Goal: Task Accomplishment & Management: Use online tool/utility

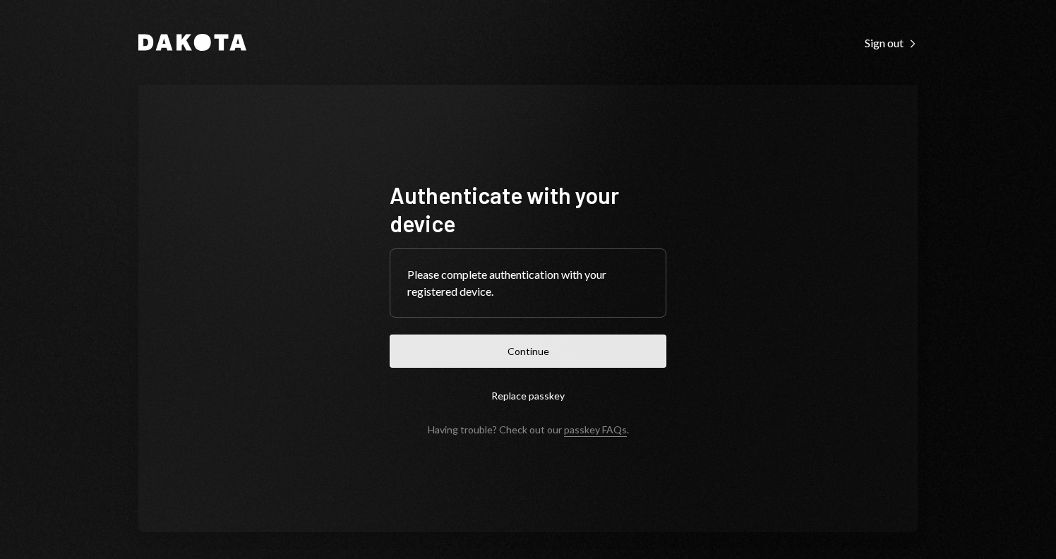
click at [553, 359] on button "Continue" at bounding box center [528, 351] width 277 height 33
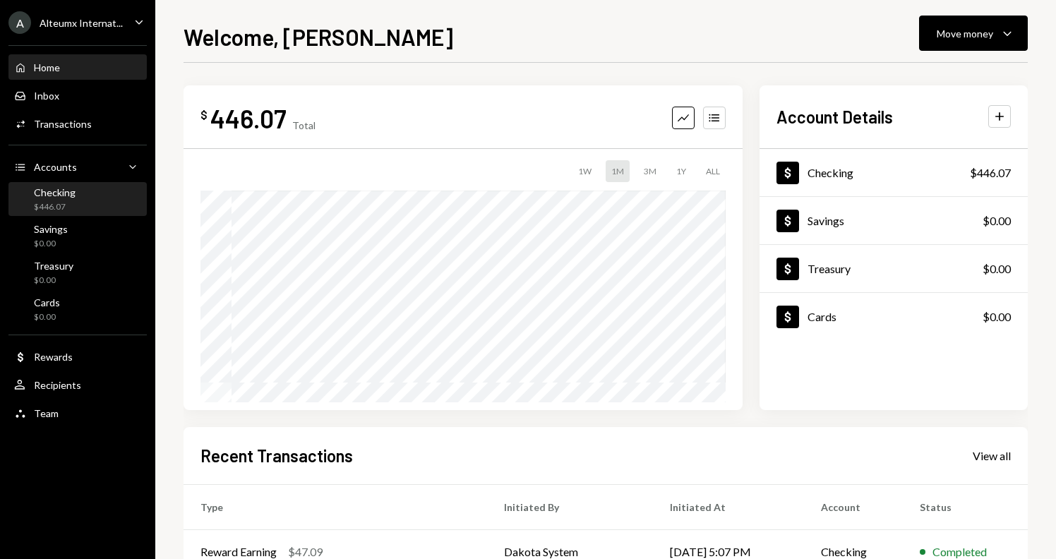
click at [99, 194] on div "Checking $446.07" at bounding box center [77, 199] width 127 height 27
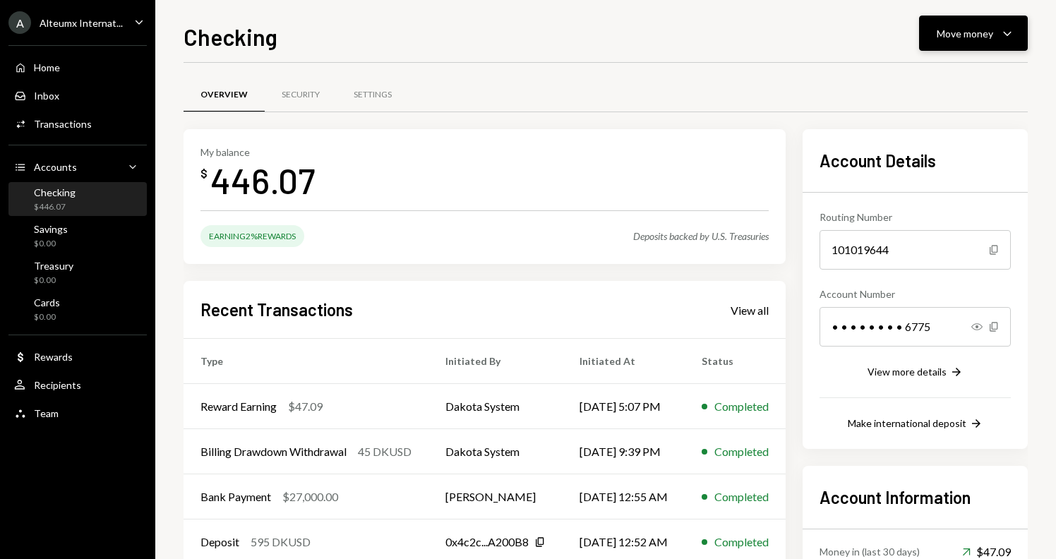
click at [971, 26] on div "Move money" at bounding box center [965, 33] width 56 height 15
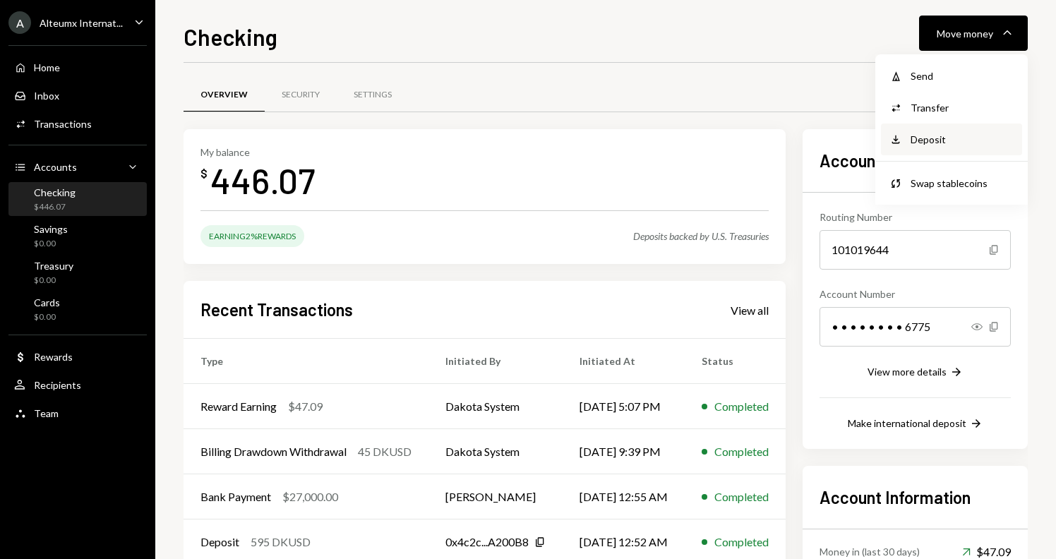
click at [935, 135] on div "Deposit" at bounding box center [962, 139] width 103 height 15
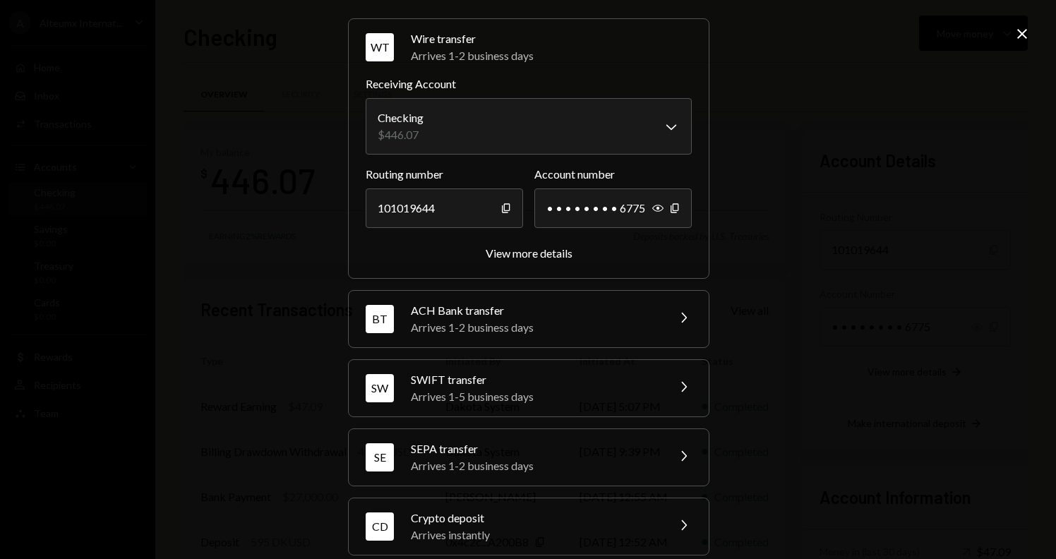
scroll to position [61, 0]
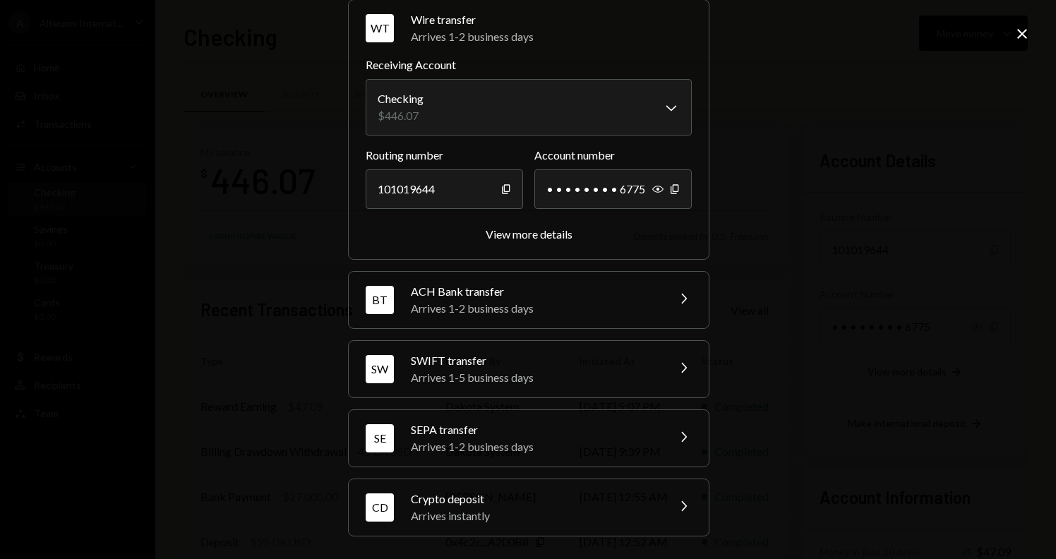
click at [536, 505] on div "Crypto deposit" at bounding box center [534, 499] width 247 height 17
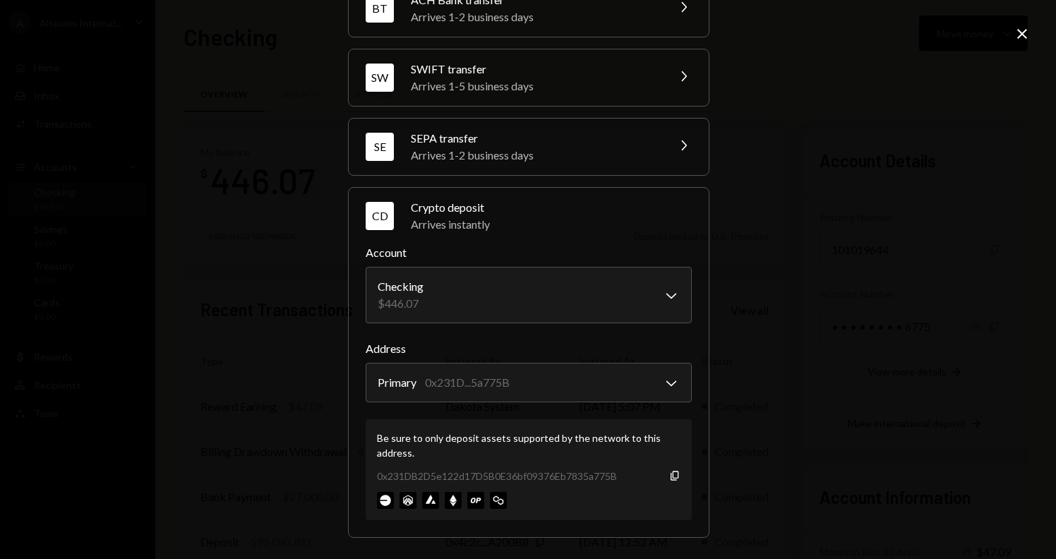
scroll to position [150, 0]
click at [382, 501] on img at bounding box center [385, 499] width 17 height 17
click at [484, 379] on body "A Alteumx Internat... Caret Down Home Home Inbox Inbox Activities Transactions …" at bounding box center [528, 279] width 1056 height 559
click at [445, 501] on img at bounding box center [453, 499] width 17 height 17
click at [674, 476] on icon "Copy" at bounding box center [674, 474] width 11 height 11
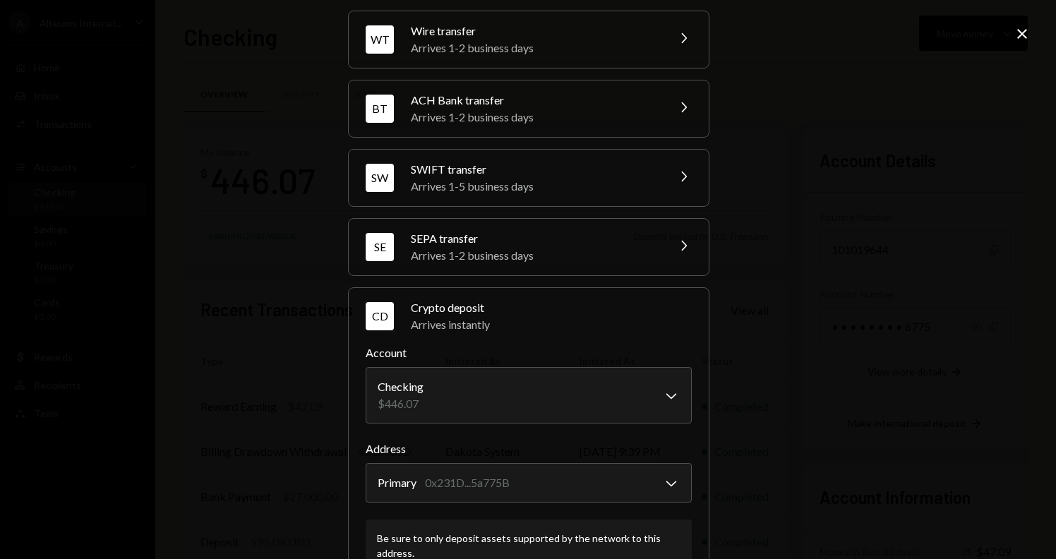
scroll to position [0, 0]
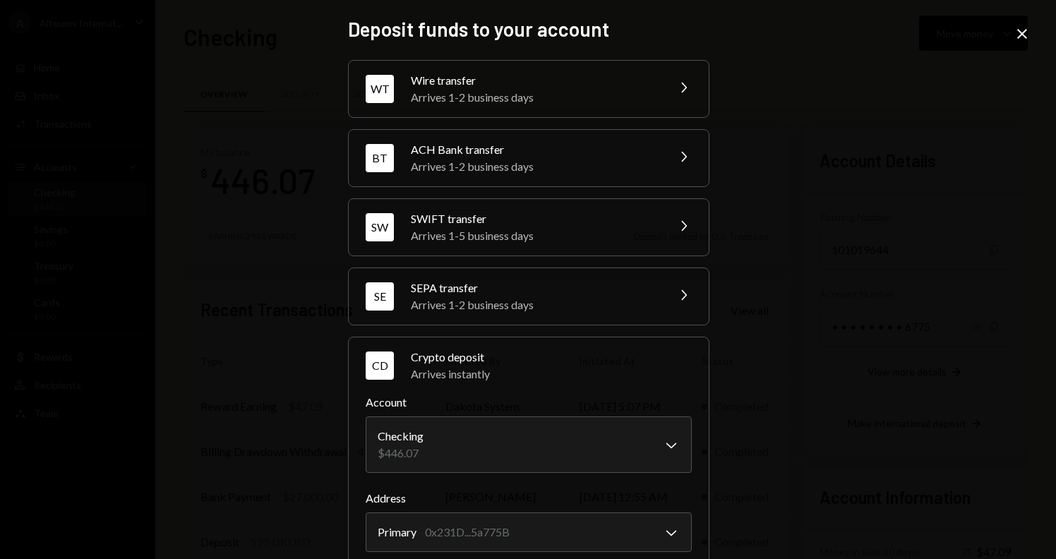
click at [1025, 32] on icon "Close" at bounding box center [1022, 33] width 17 height 17
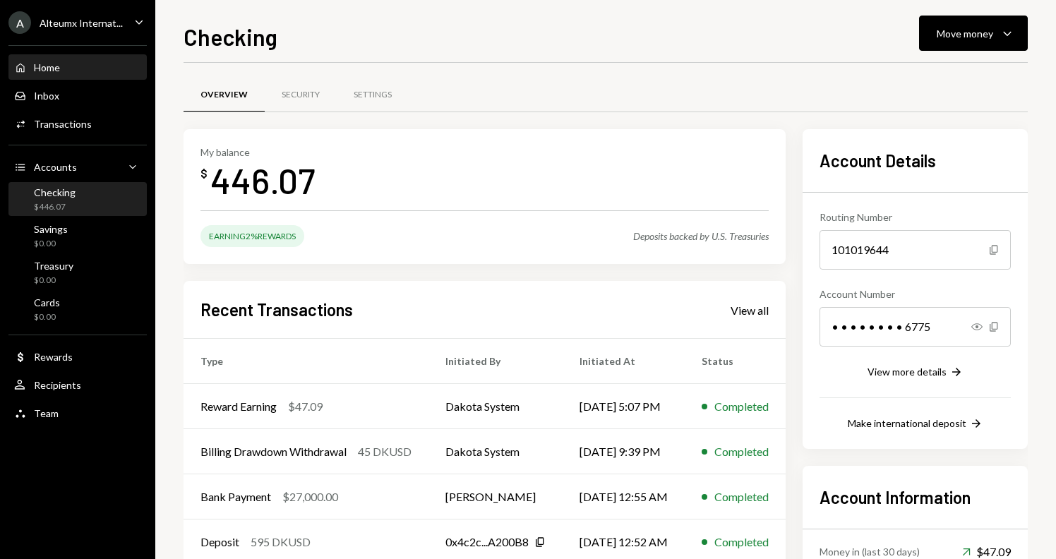
click at [83, 72] on div "Home Home" at bounding box center [77, 67] width 127 height 13
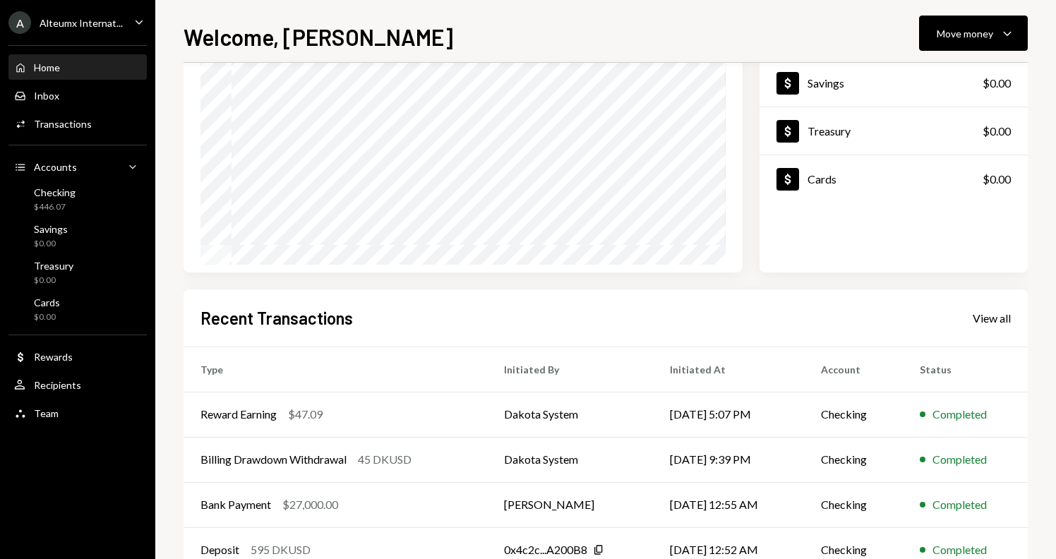
scroll to position [158, 0]
